Goal: Go to known website: Access a specific website the user already knows

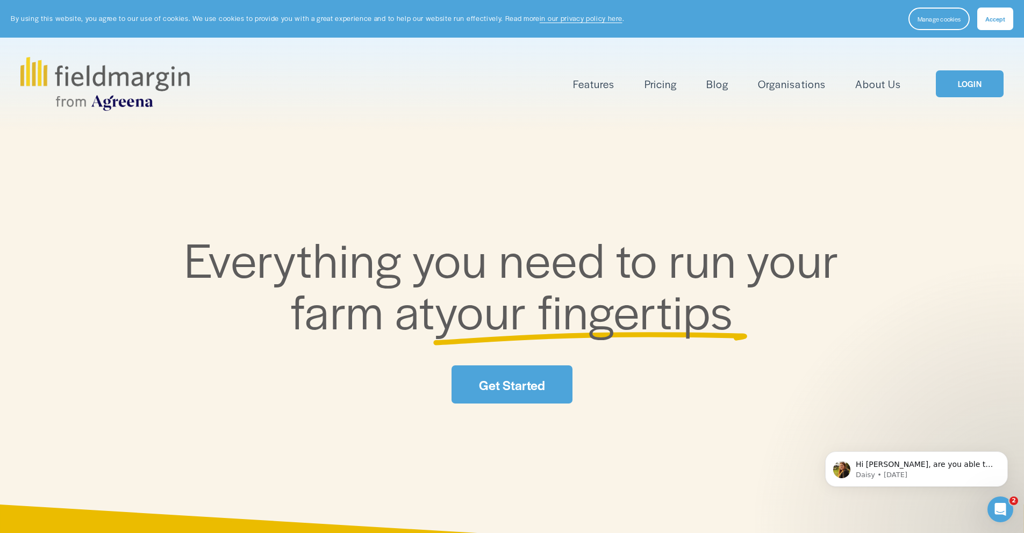
click at [975, 99] on div "Features Mapping Plan Work" at bounding box center [511, 84] width 983 height 54
click at [973, 87] on link "LOGIN" at bounding box center [970, 83] width 68 height 27
